Goal: Navigation & Orientation: Find specific page/section

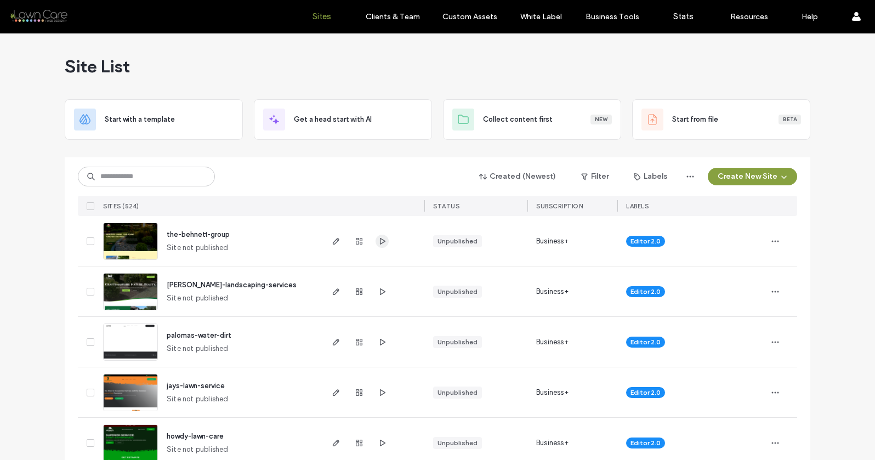
click at [384, 244] on span "button" at bounding box center [381, 241] width 13 height 13
click at [380, 293] on use "button" at bounding box center [382, 291] width 5 height 7
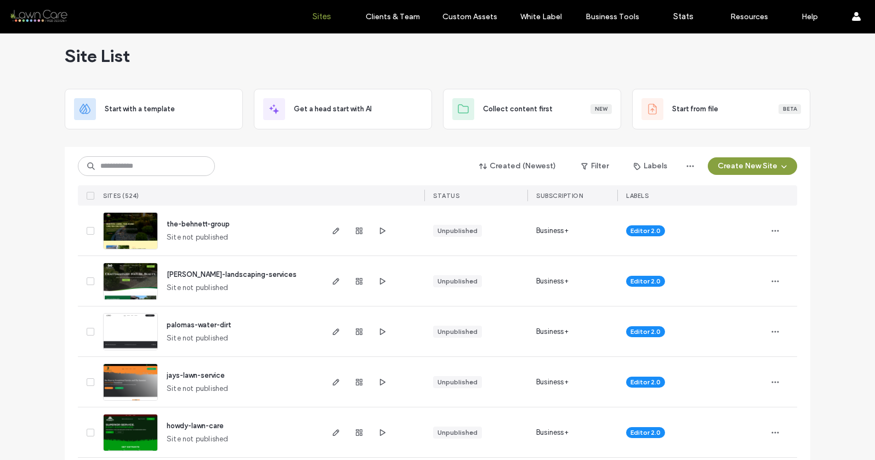
scroll to position [12, 0]
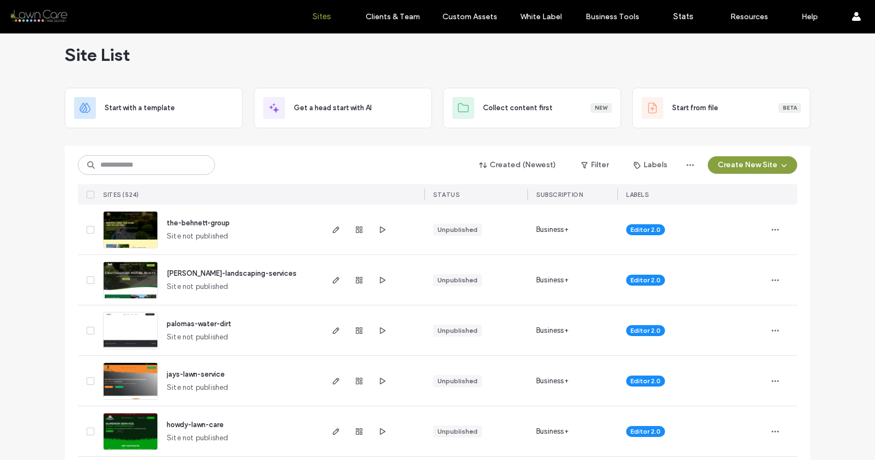
click at [163, 180] on div "Created (Newest) Filter Labels Create New Site SITES (524) STATUS SUBSCRIPTION …" at bounding box center [437, 175] width 719 height 59
click at [163, 172] on input at bounding box center [146, 165] width 137 height 20
type input "****"
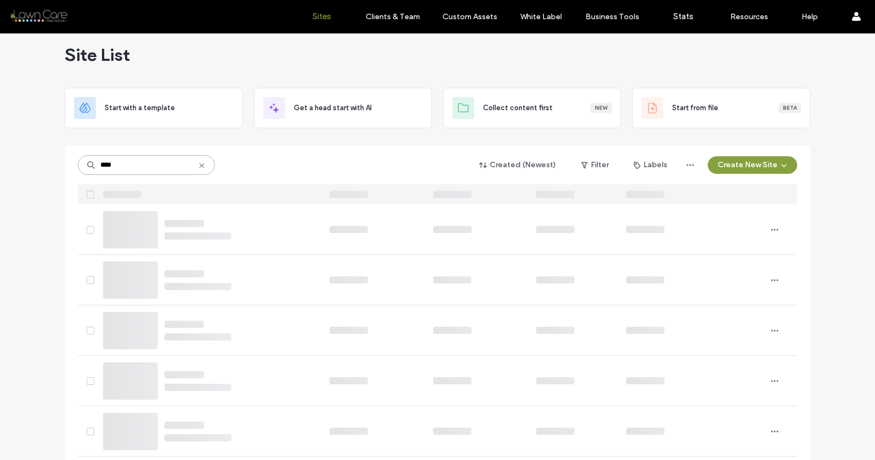
scroll to position [0, 0]
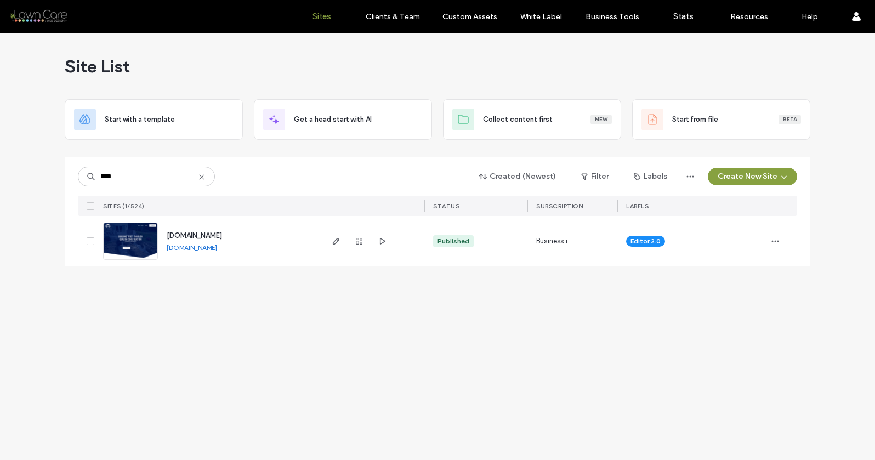
click at [134, 247] on img at bounding box center [131, 260] width 54 height 75
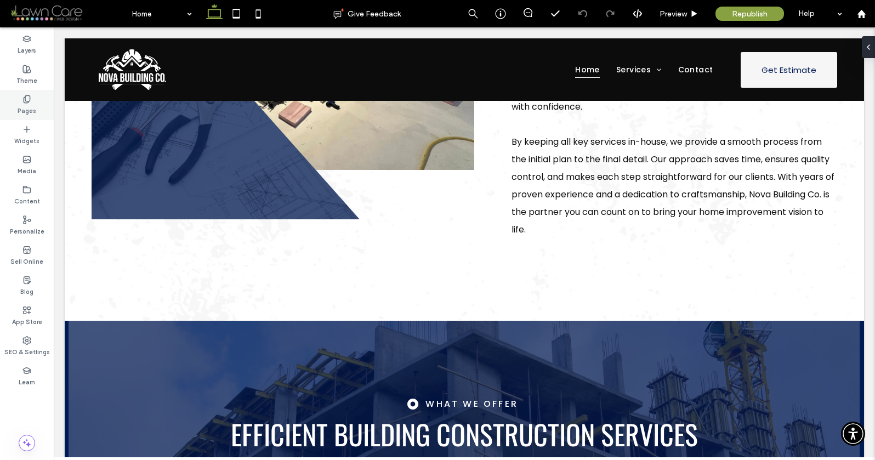
click at [22, 105] on label "Pages" at bounding box center [27, 110] width 19 height 12
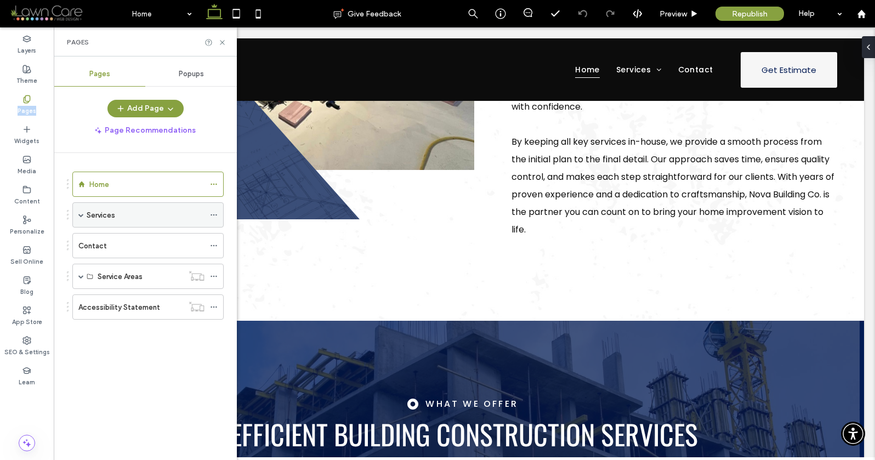
click at [81, 214] on span at bounding box center [80, 214] width 5 height 5
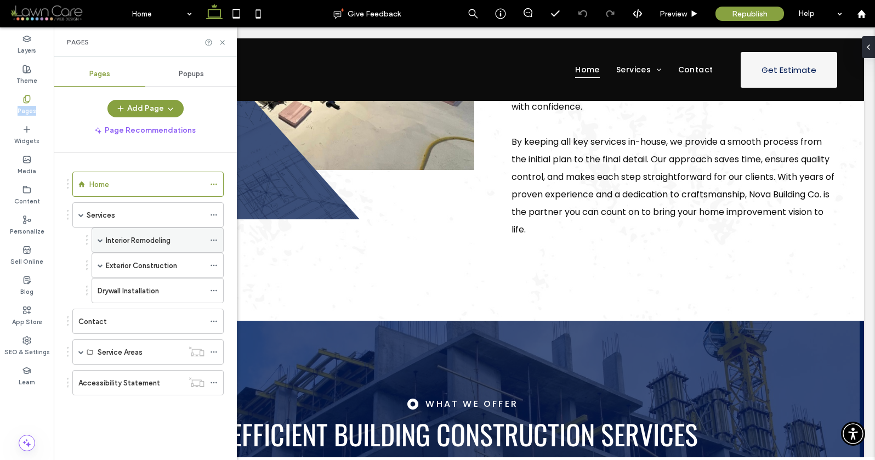
click at [101, 238] on span at bounding box center [100, 239] width 5 height 5
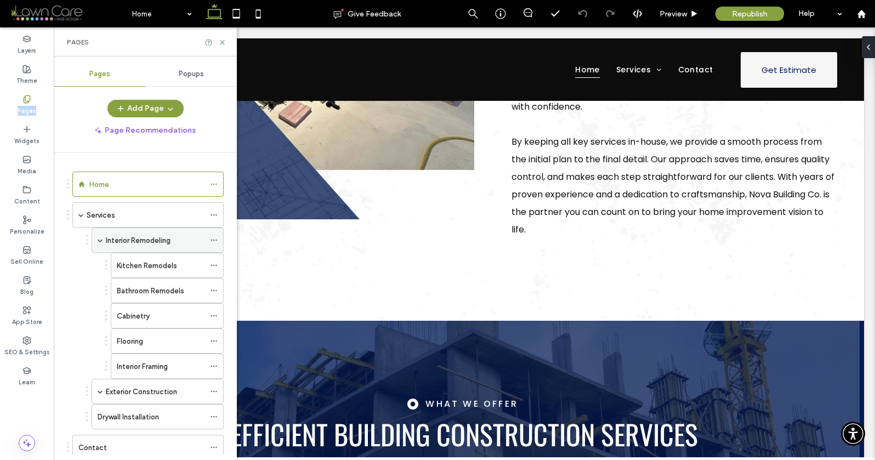
click at [101, 238] on span at bounding box center [100, 239] width 5 height 5
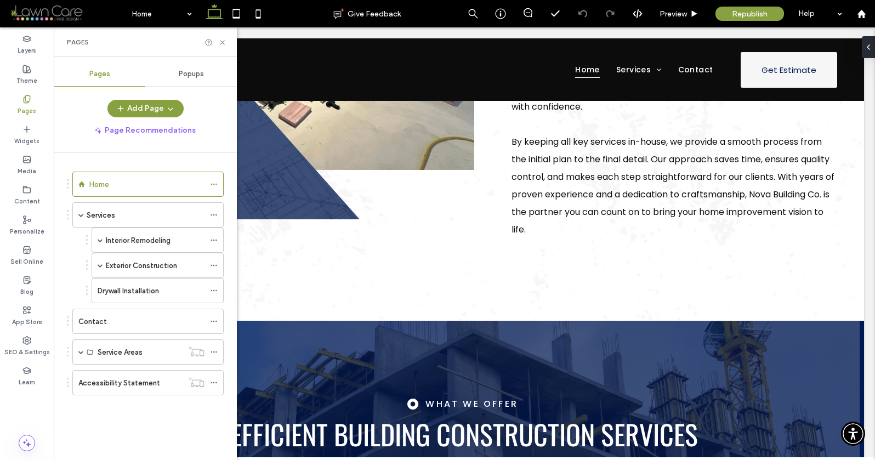
click at [221, 36] on div "Pages" at bounding box center [145, 41] width 183 height 29
click at [221, 40] on icon at bounding box center [222, 42] width 8 height 8
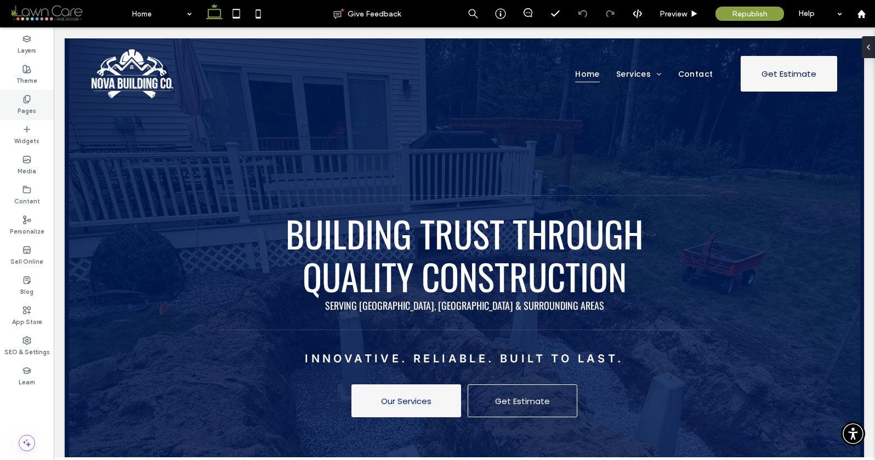
click at [20, 104] on label "Pages" at bounding box center [27, 110] width 19 height 12
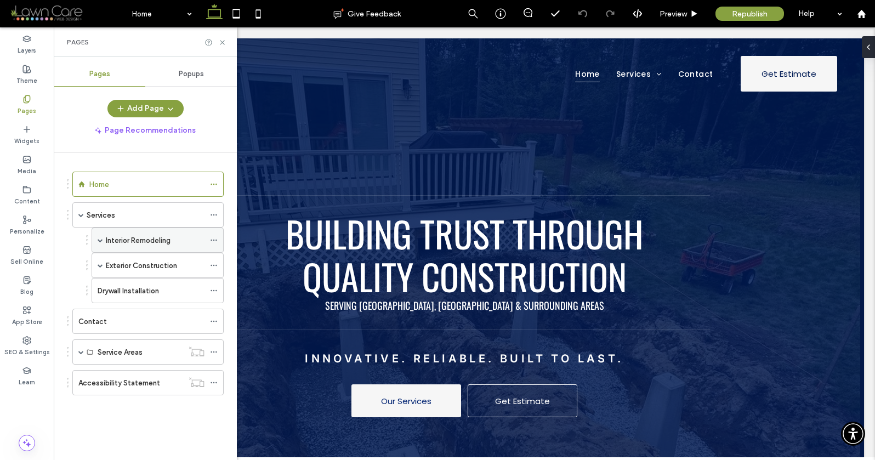
click at [104, 242] on div "Interior Remodeling" at bounding box center [158, 239] width 132 height 25
click at [100, 240] on span at bounding box center [100, 239] width 5 height 5
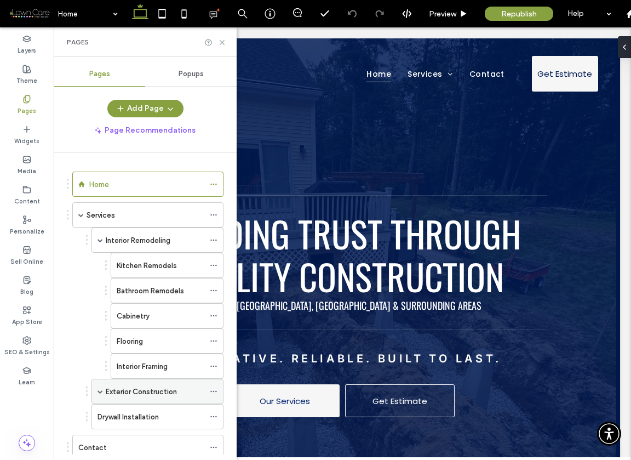
click at [100, 391] on span at bounding box center [100, 391] width 5 height 5
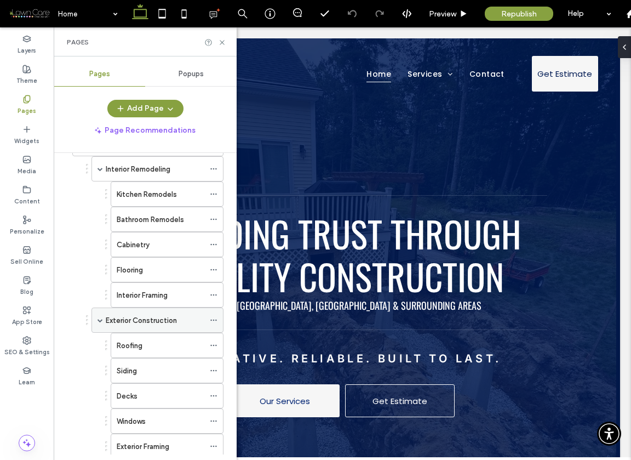
scroll to position [72, 0]
click at [174, 375] on div "Siding" at bounding box center [161, 370] width 88 height 12
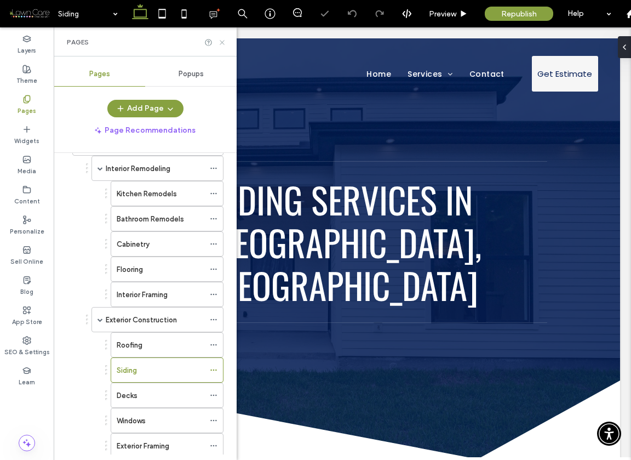
click at [225, 43] on icon at bounding box center [222, 42] width 8 height 8
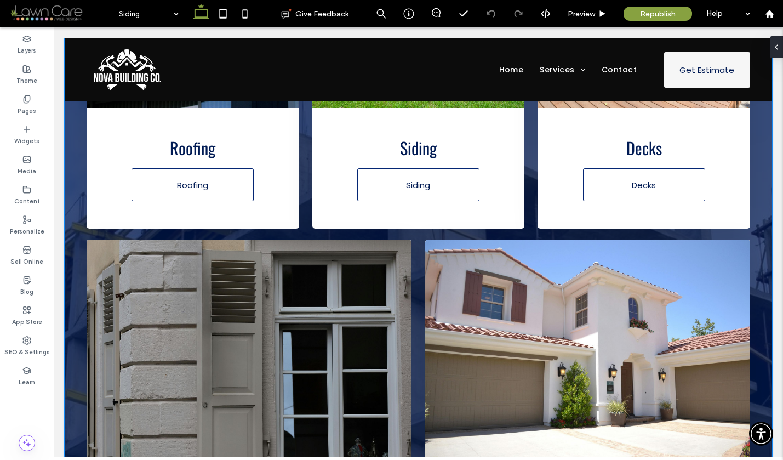
scroll to position [1177, 0]
